Goal: Information Seeking & Learning: Find specific fact

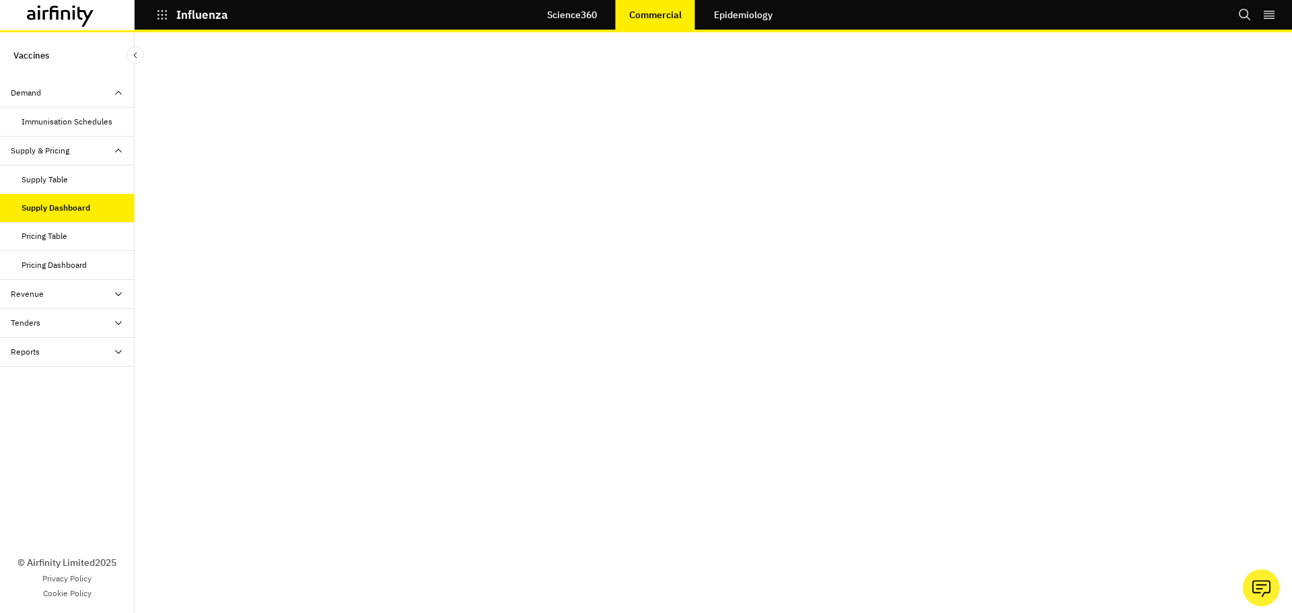
click at [77, 234] on div "Pricing Table" at bounding box center [78, 236] width 113 height 12
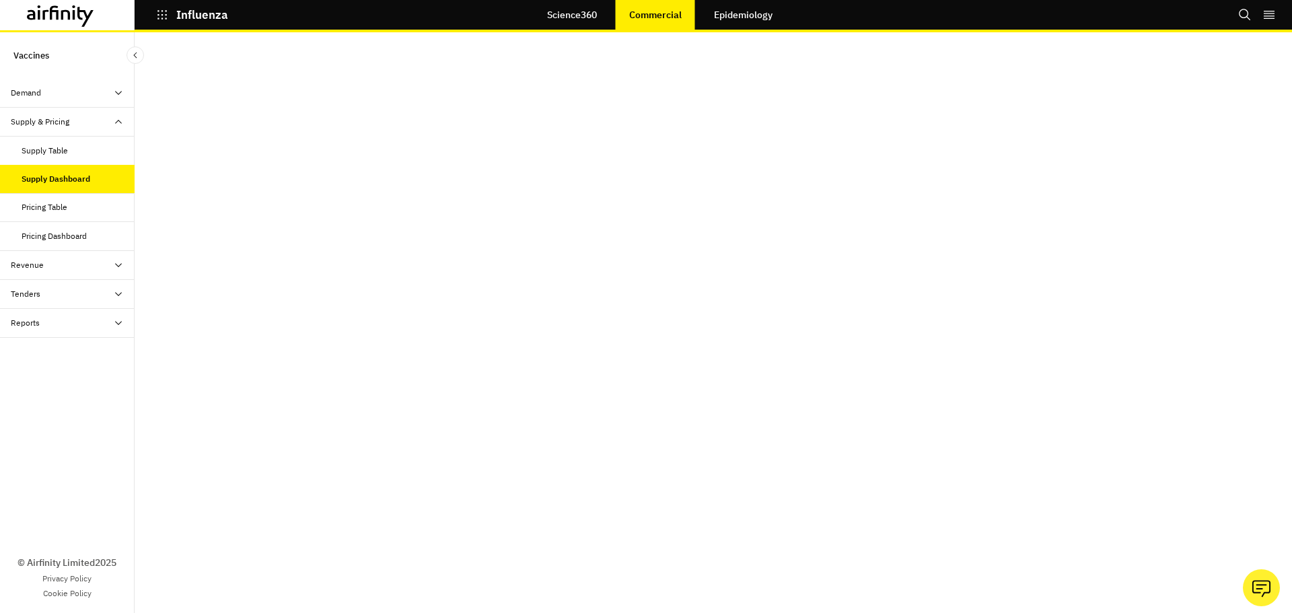
click at [63, 147] on div "Supply Table" at bounding box center [45, 151] width 46 height 12
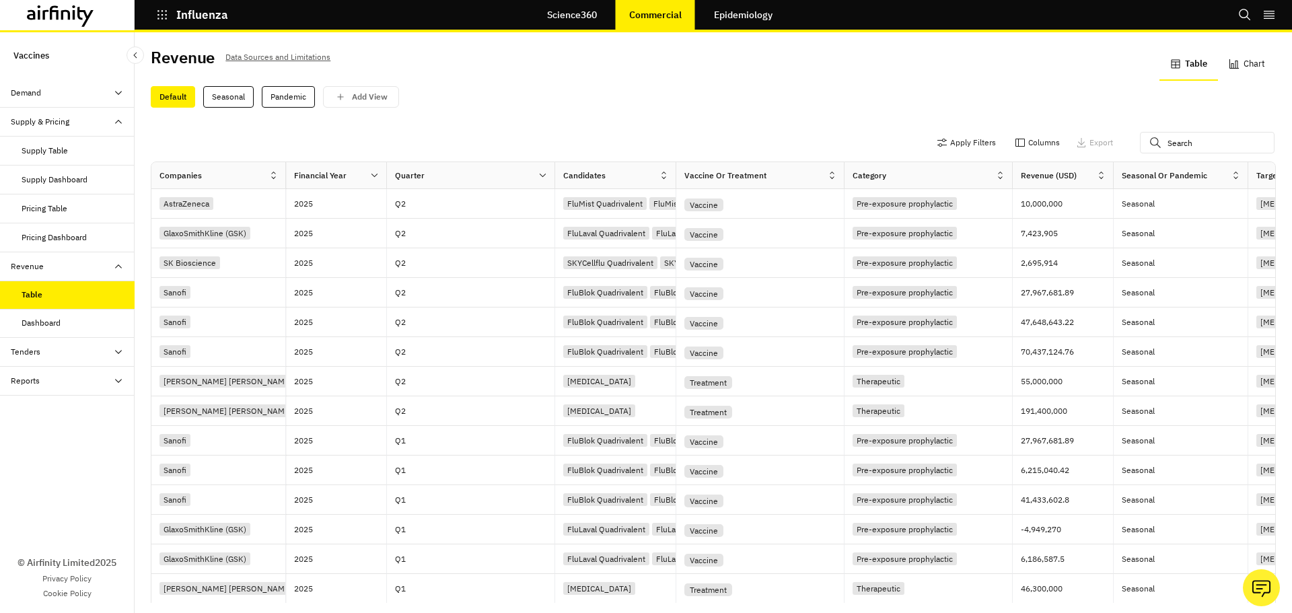
scroll to position [3, 0]
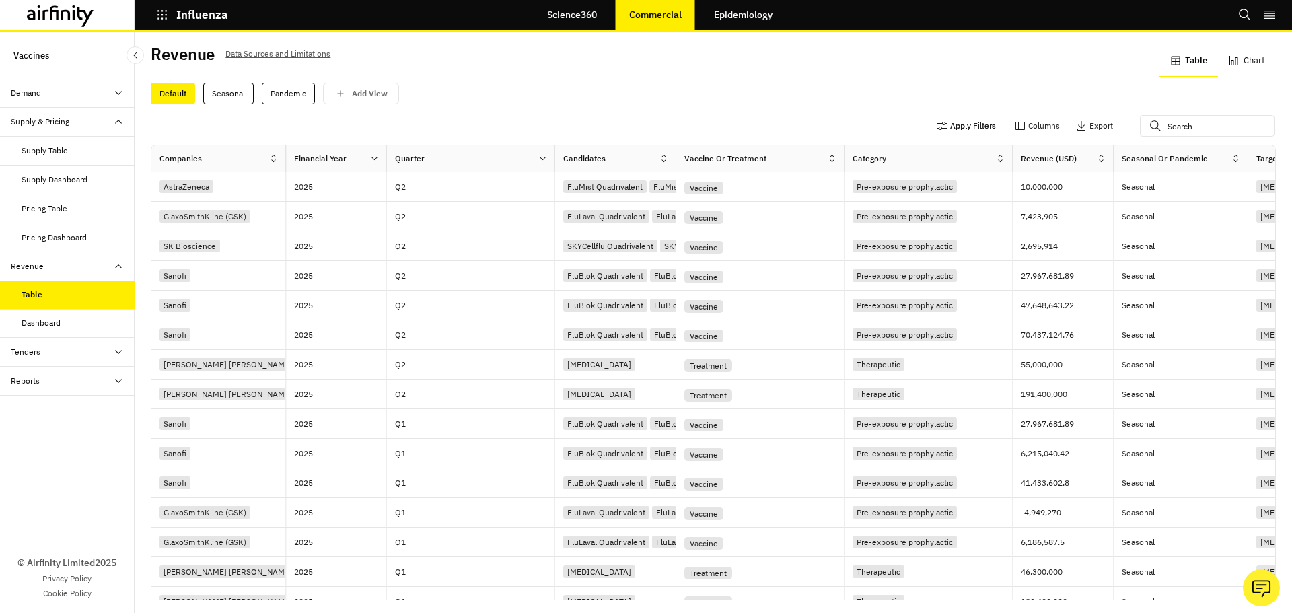
click at [957, 127] on button "Apply Filters" at bounding box center [966, 126] width 59 height 22
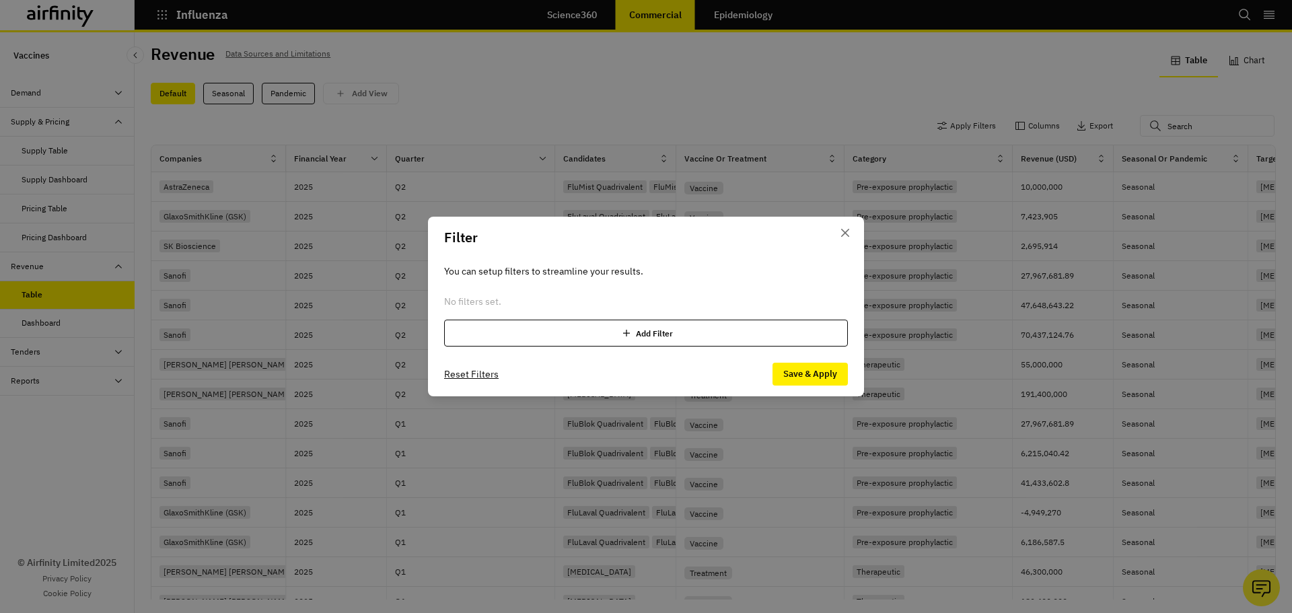
click at [732, 336] on div "Add Filter" at bounding box center [646, 333] width 404 height 27
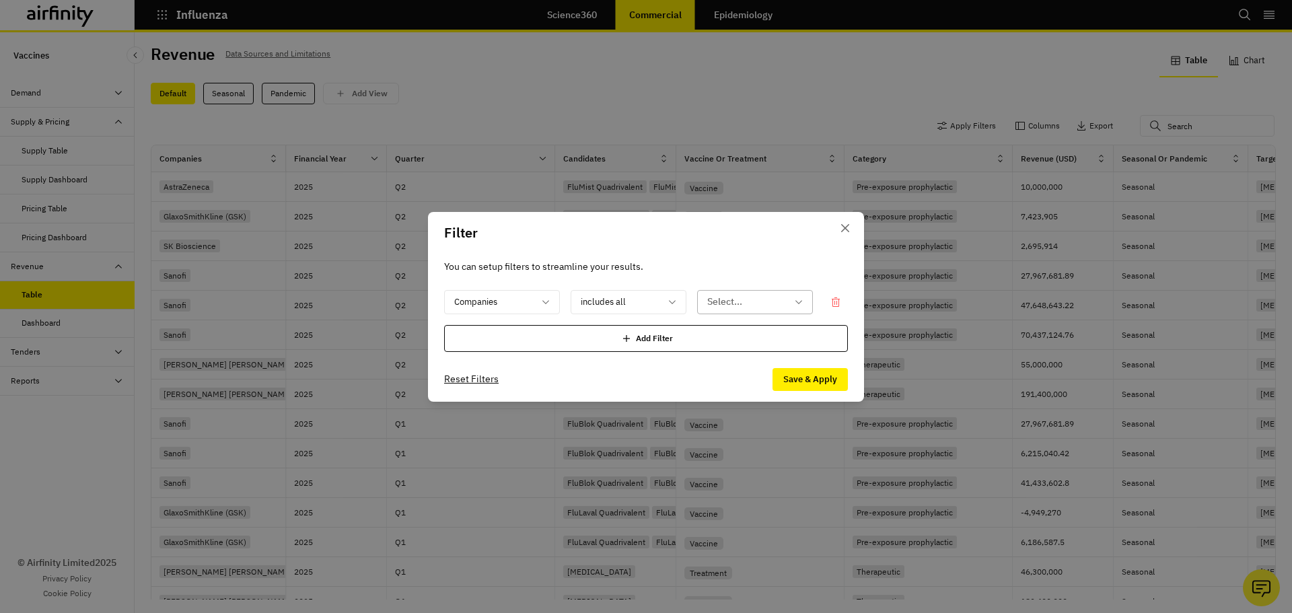
click at [732, 312] on div "Select..." at bounding box center [746, 302] width 96 height 22
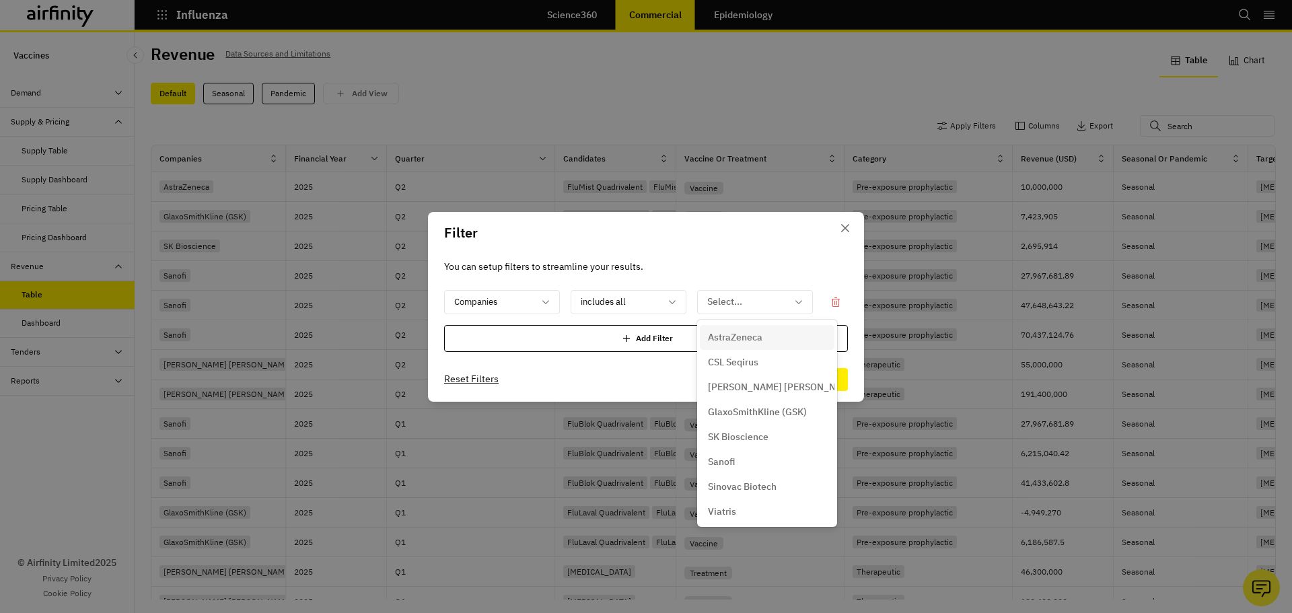
click at [772, 345] on div "AstraZeneca" at bounding box center [767, 337] width 135 height 25
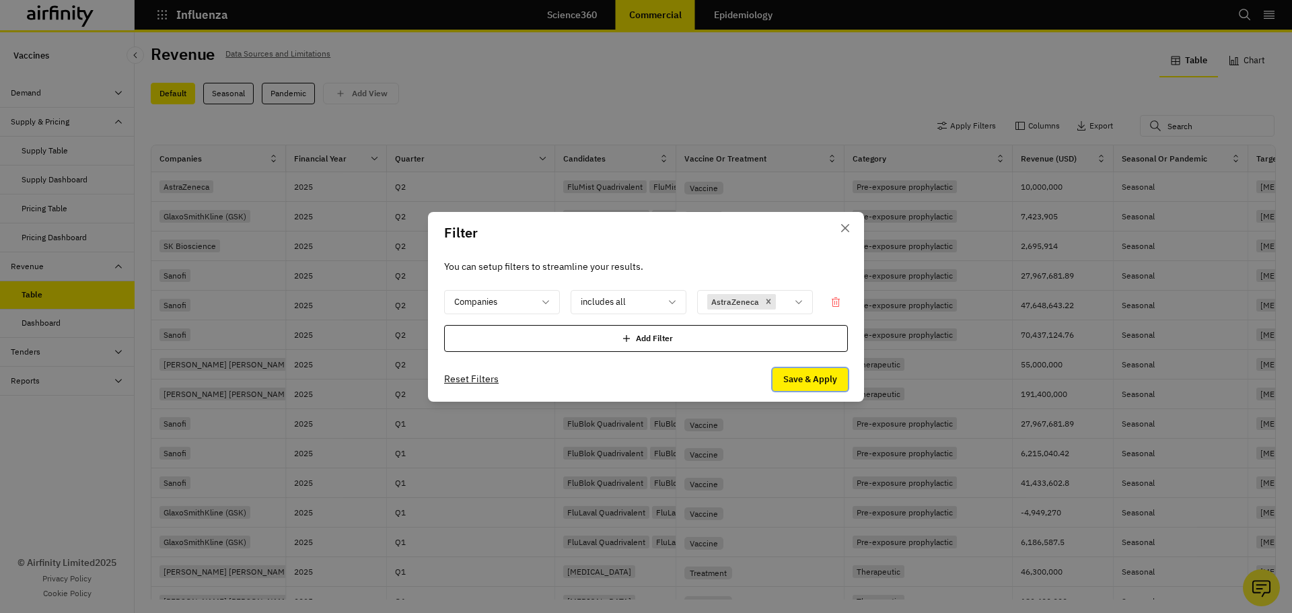
click at [822, 378] on button "Save & Apply" at bounding box center [810, 379] width 75 height 23
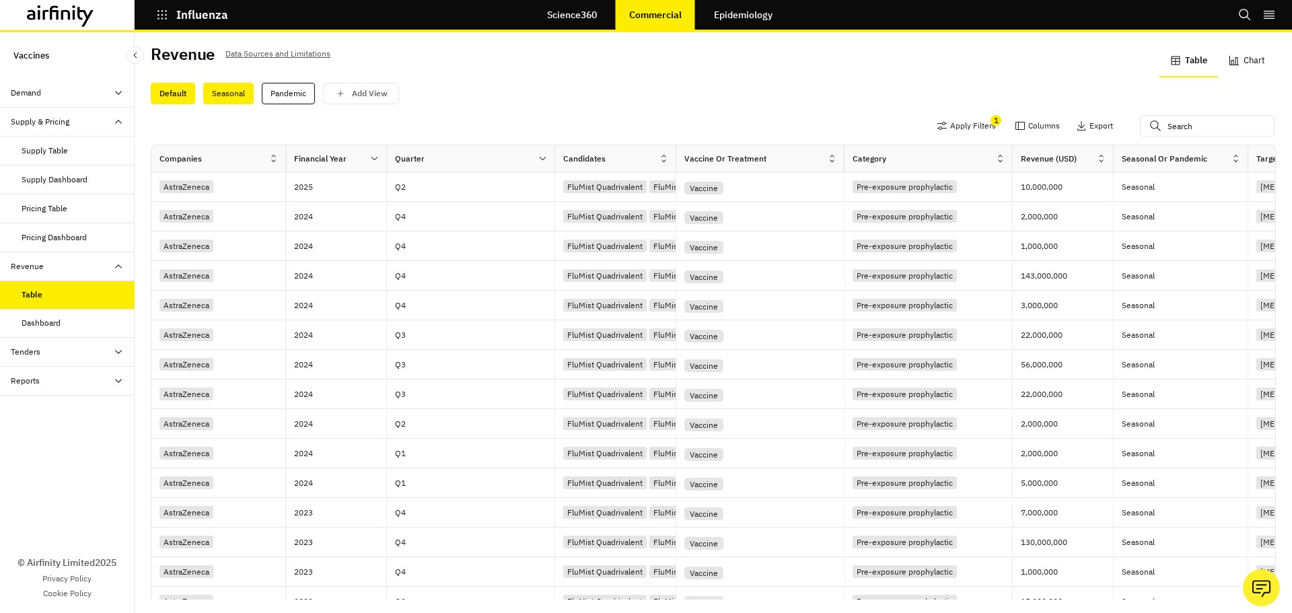
click at [213, 88] on div "Seasonal" at bounding box center [228, 94] width 50 height 22
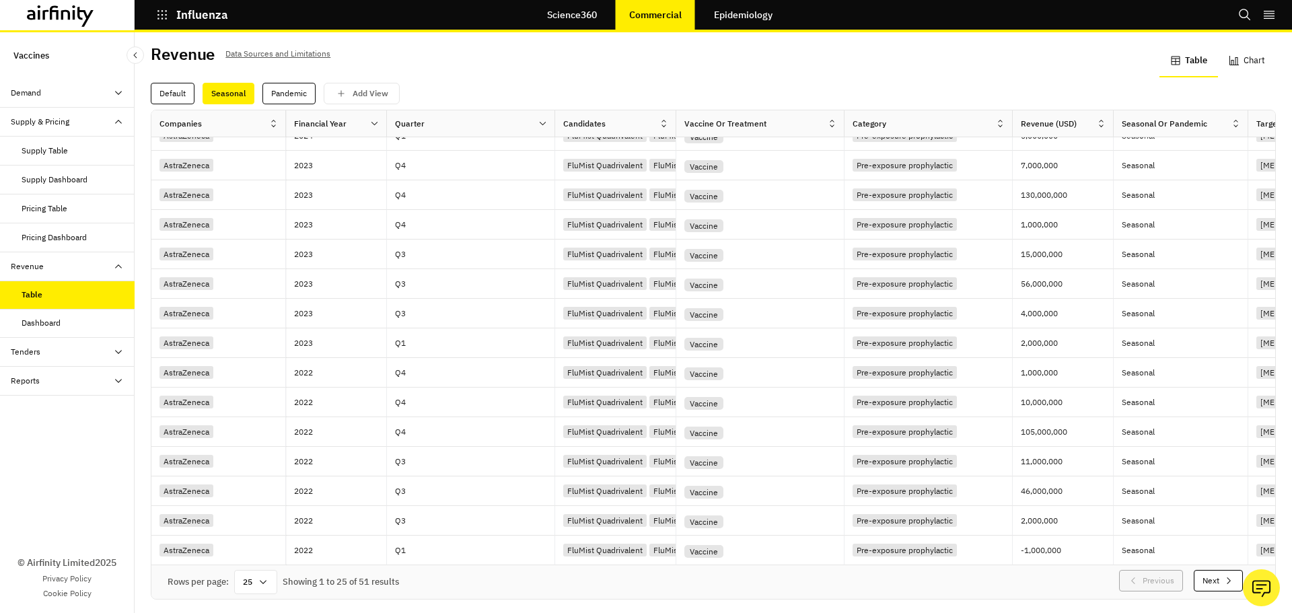
scroll to position [0, 0]
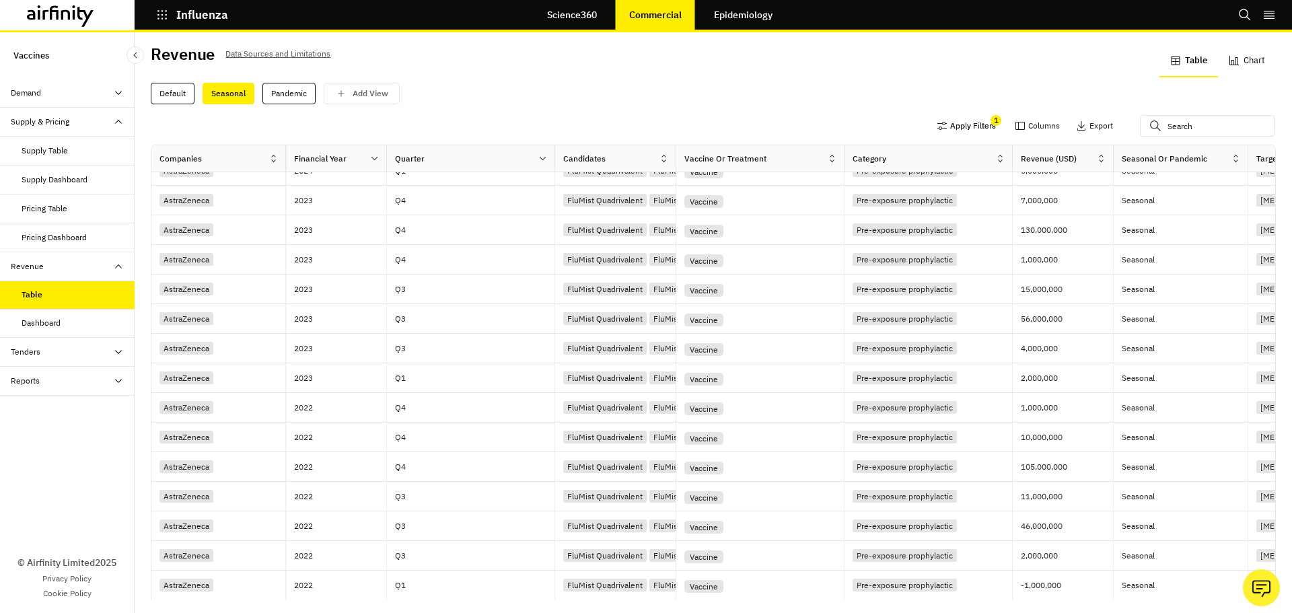
click at [937, 125] on button "Apply Filters" at bounding box center [966, 126] width 59 height 22
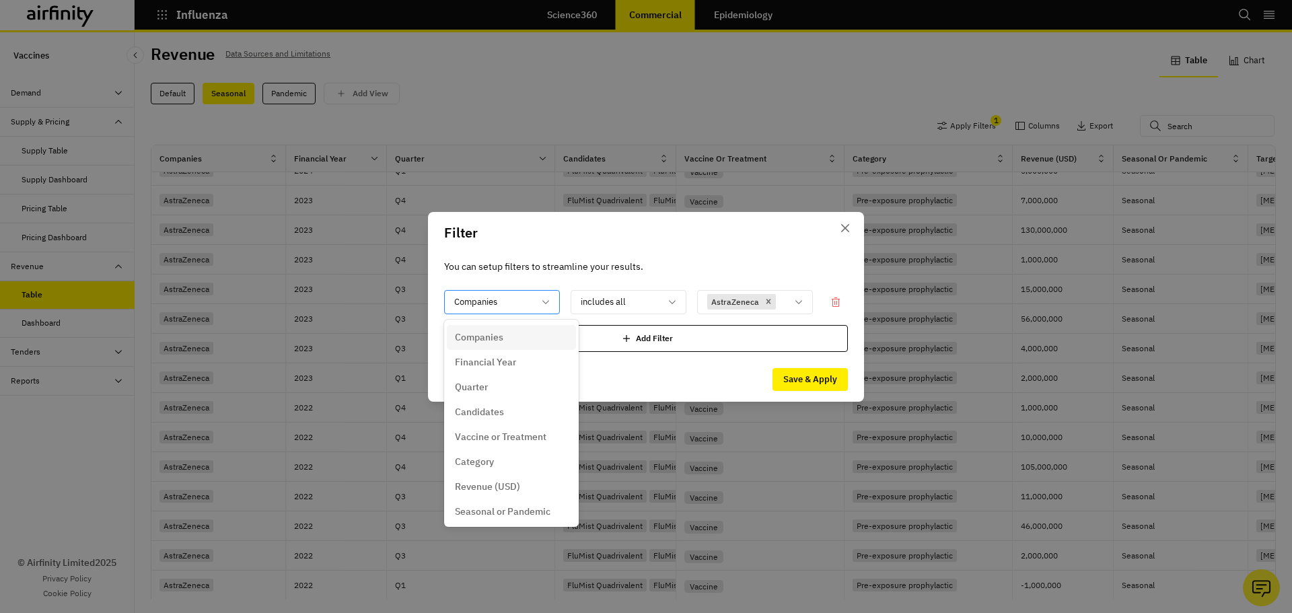
click at [510, 299] on div at bounding box center [493, 301] width 79 height 17
click at [658, 345] on div "Add Filter" at bounding box center [646, 338] width 404 height 27
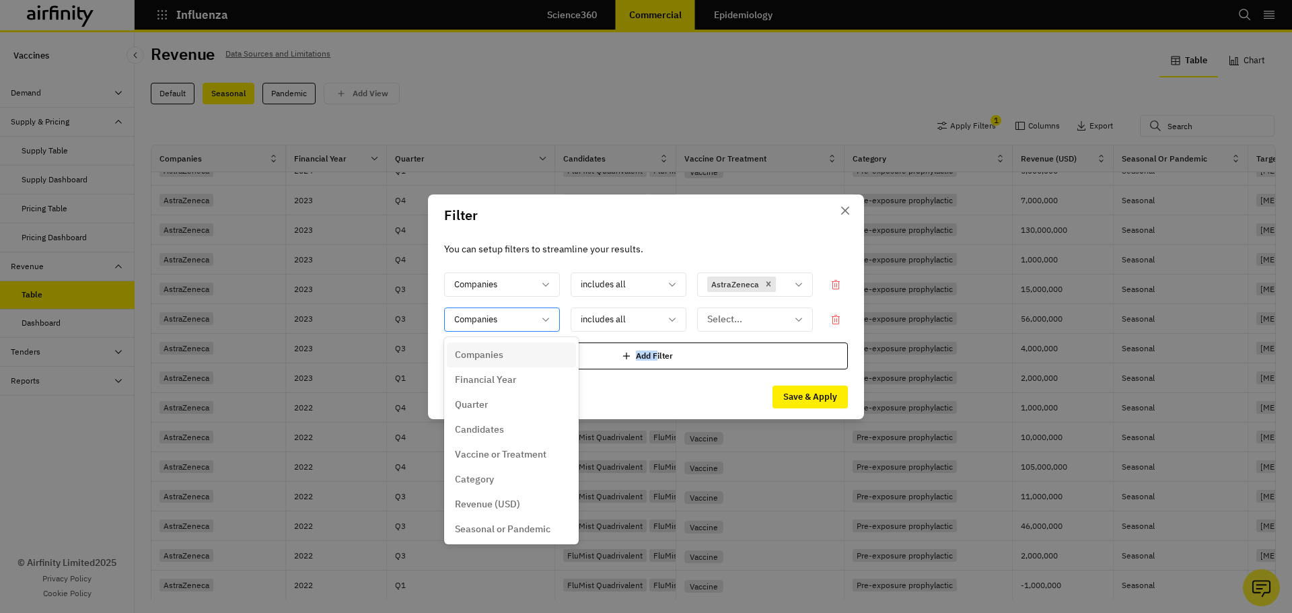
click at [482, 318] on div at bounding box center [493, 319] width 79 height 17
click at [508, 435] on div "Candidates" at bounding box center [511, 430] width 113 height 14
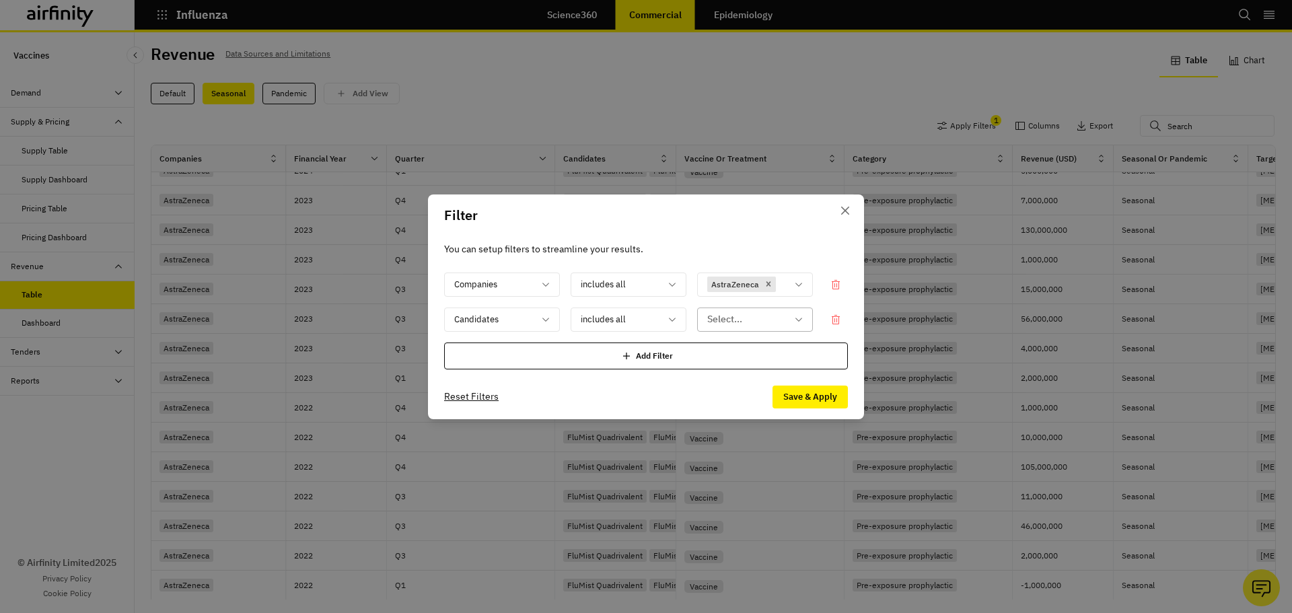
click at [739, 326] on div at bounding box center [746, 319] width 79 height 17
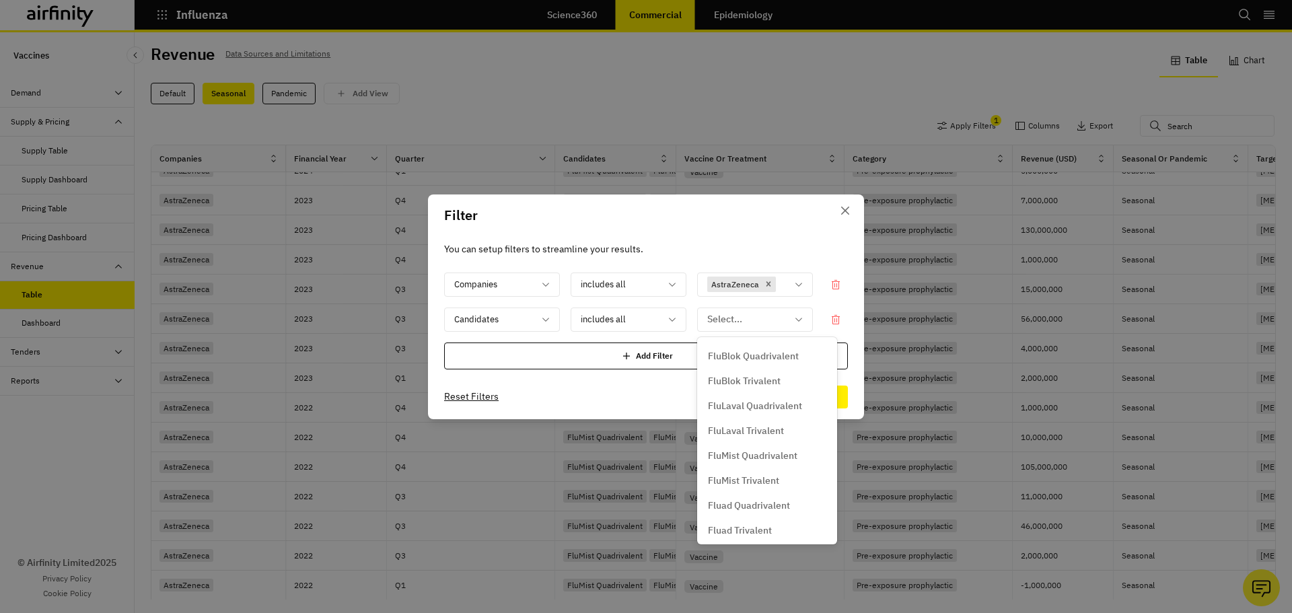
scroll to position [65, 0]
click at [769, 508] on p "FluMist Trivalent" at bounding box center [743, 515] width 71 height 14
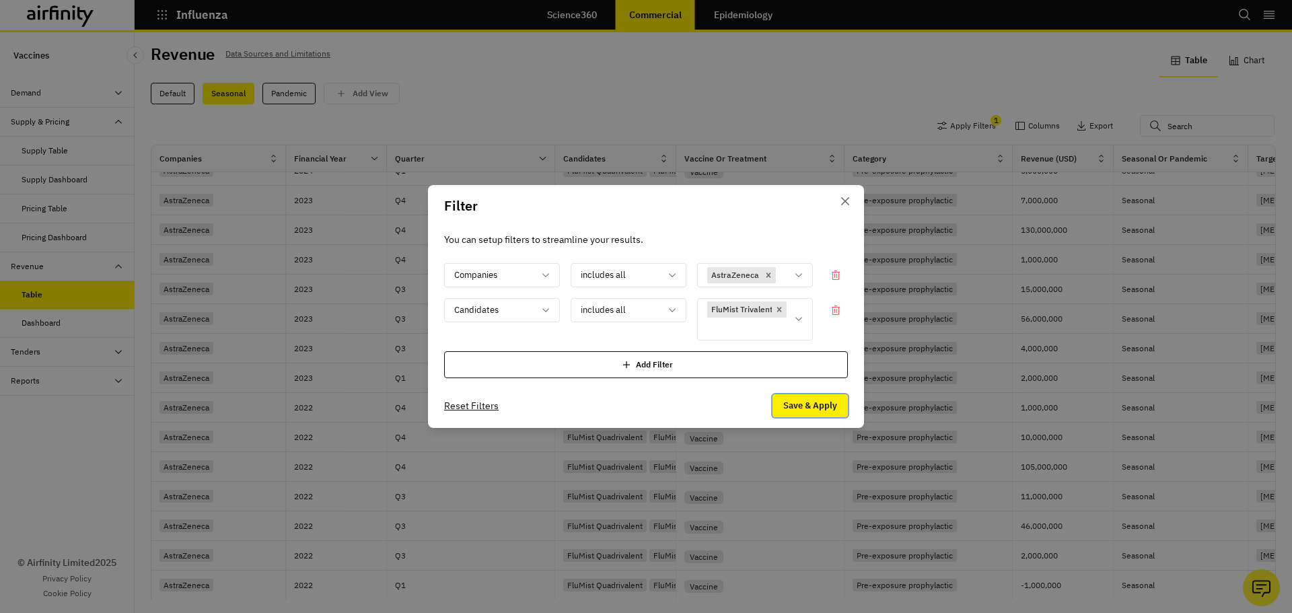
click at [802, 407] on button "Save & Apply" at bounding box center [810, 405] width 75 height 23
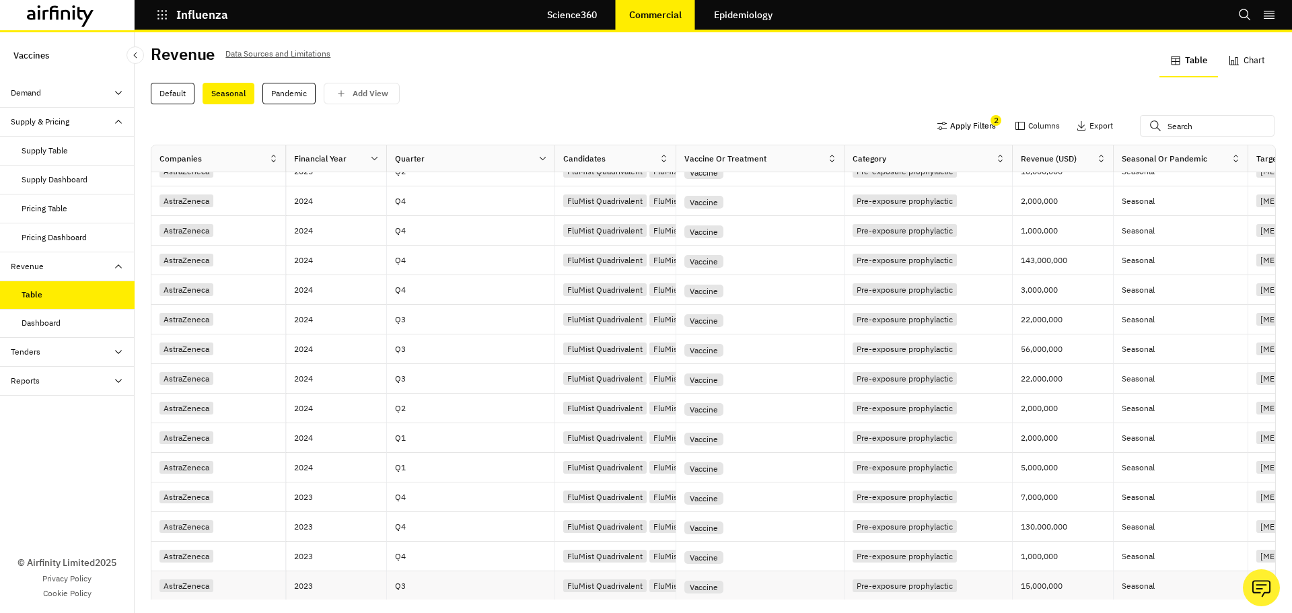
scroll to position [0, 0]
